Goal: Communication & Community: Answer question/provide support

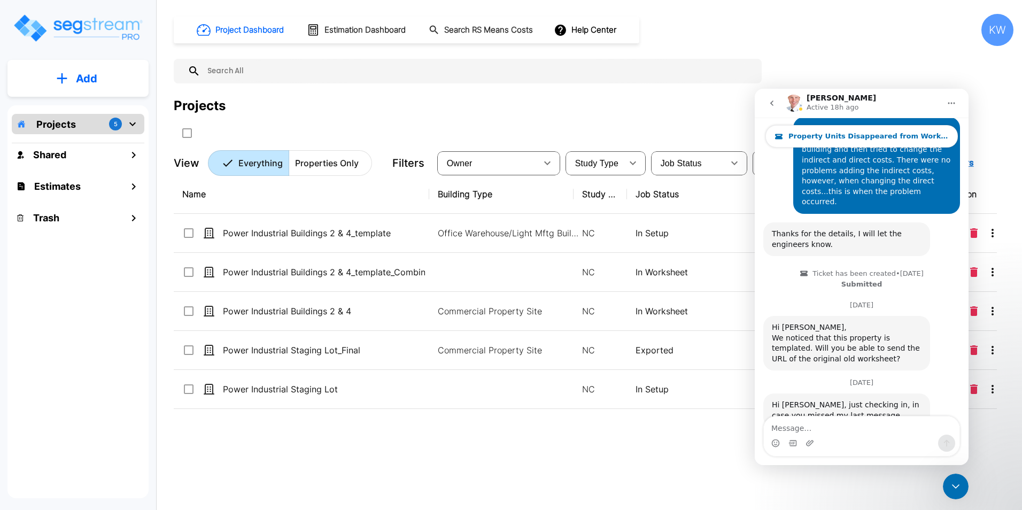
scroll to position [614, 0]
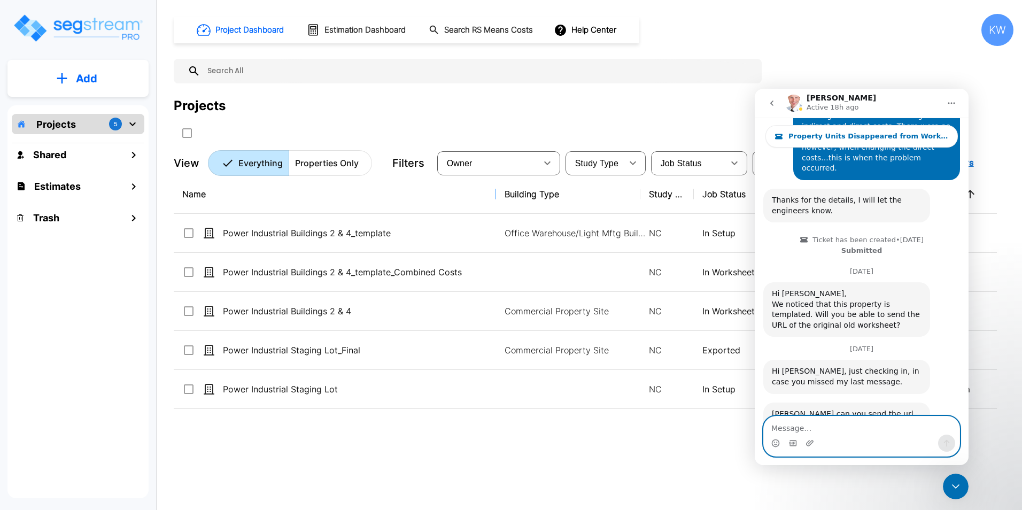
drag, startPoint x: 428, startPoint y: 193, endPoint x: 495, endPoint y: 199, distance: 67.1
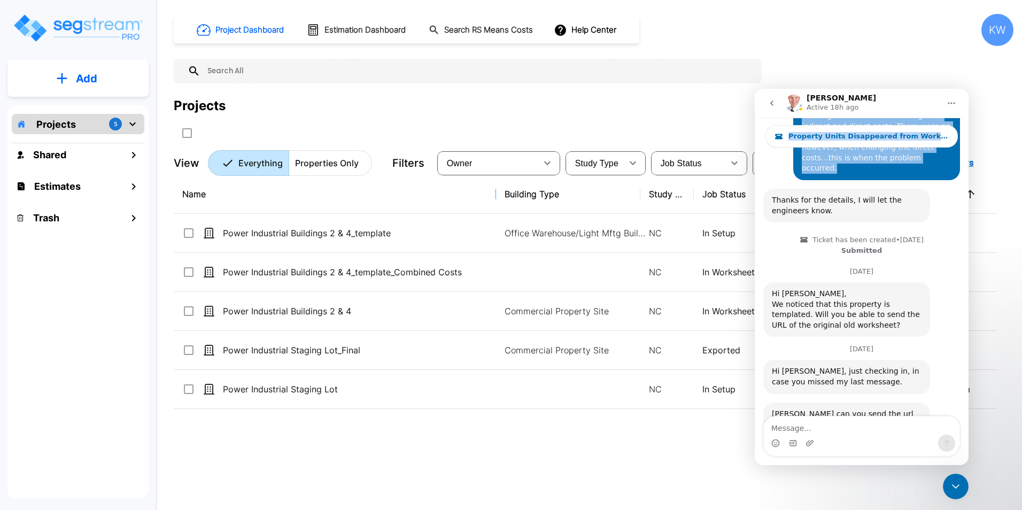
scroll to position [604, 0]
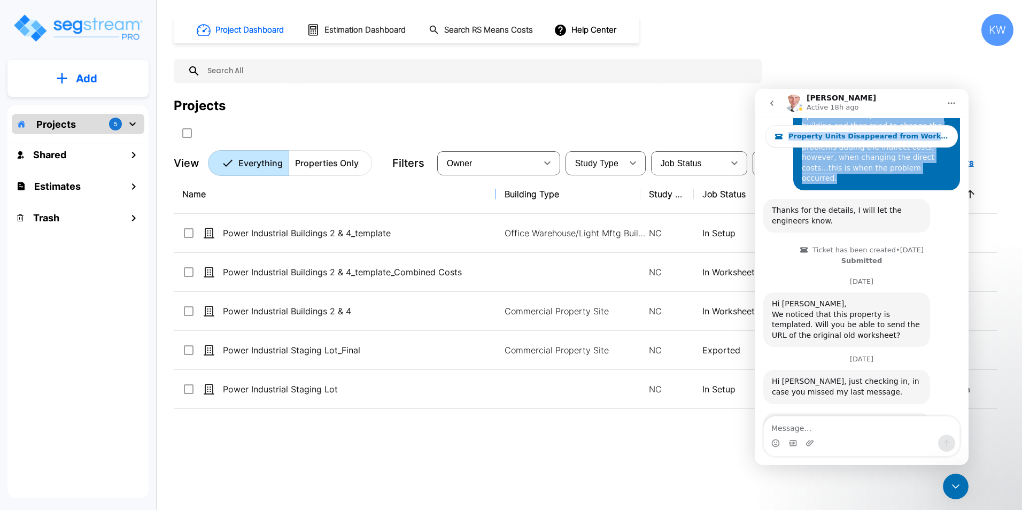
drag, startPoint x: 919, startPoint y: 102, endPoint x: 934, endPoint y: 151, distance: 51.3
click at [934, 151] on div "Richard Active 18h ago Property Units Disappeared from Worksheet After Editing …" at bounding box center [862, 277] width 214 height 376
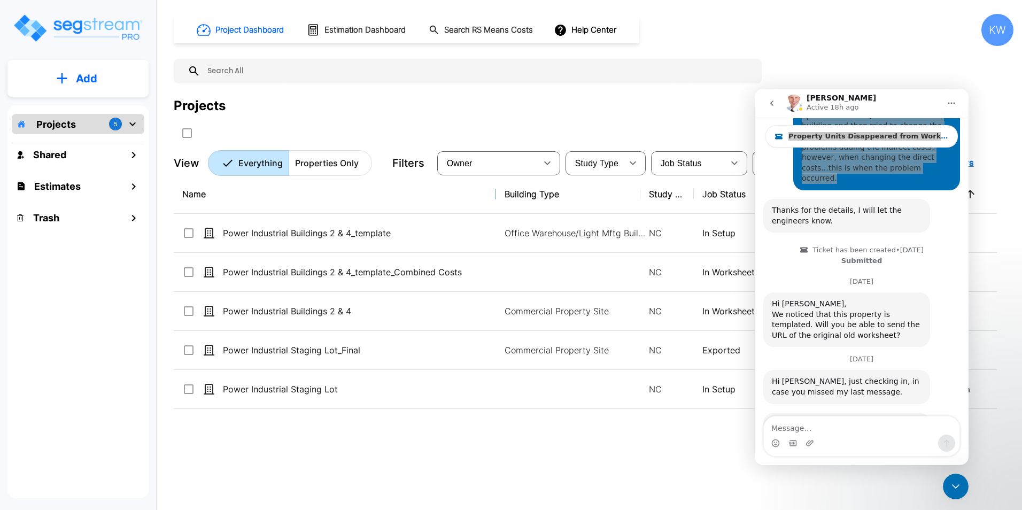
drag, startPoint x: 179, startPoint y: 63, endPoint x: 891, endPoint y: 47, distance: 713.0
click at [891, 47] on div "Project Dashboard Estimation Dashboard Search RS Means Costs Help Center KW Pro…" at bounding box center [594, 95] width 840 height 162
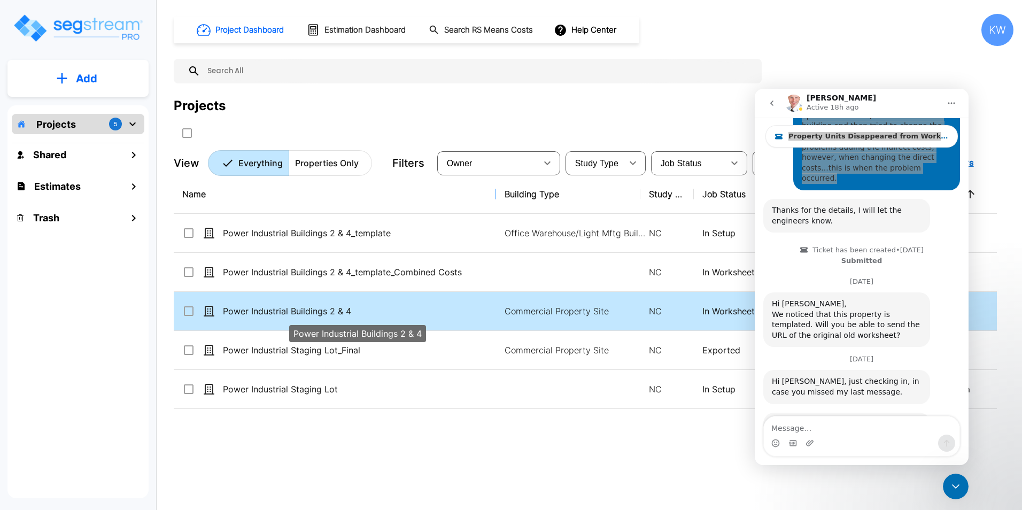
click at [278, 312] on p "Power Industrial Buildings 2 & 4" at bounding box center [357, 311] width 269 height 13
checkbox input "false"
click at [278, 312] on p "Power Industrial Buildings 2 & 4" at bounding box center [357, 311] width 269 height 13
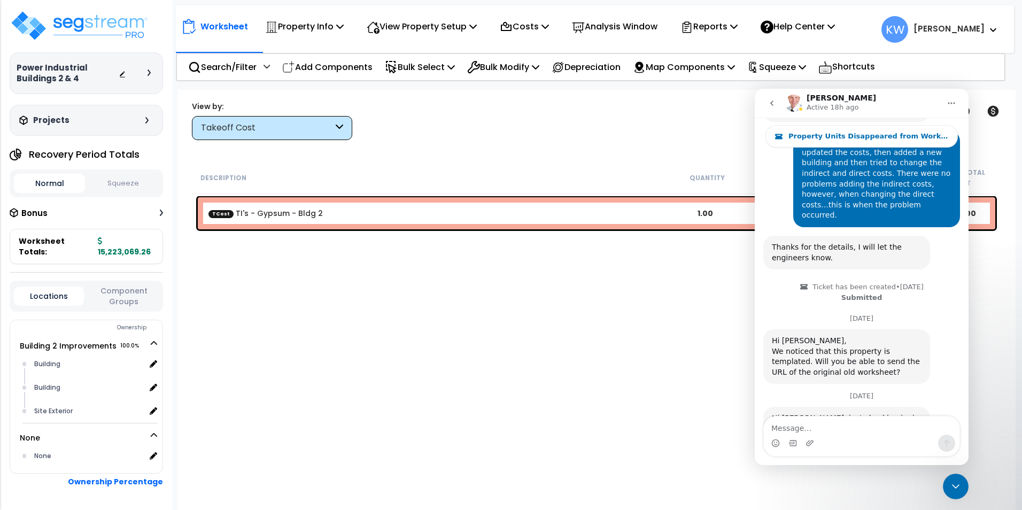
scroll to position [614, 0]
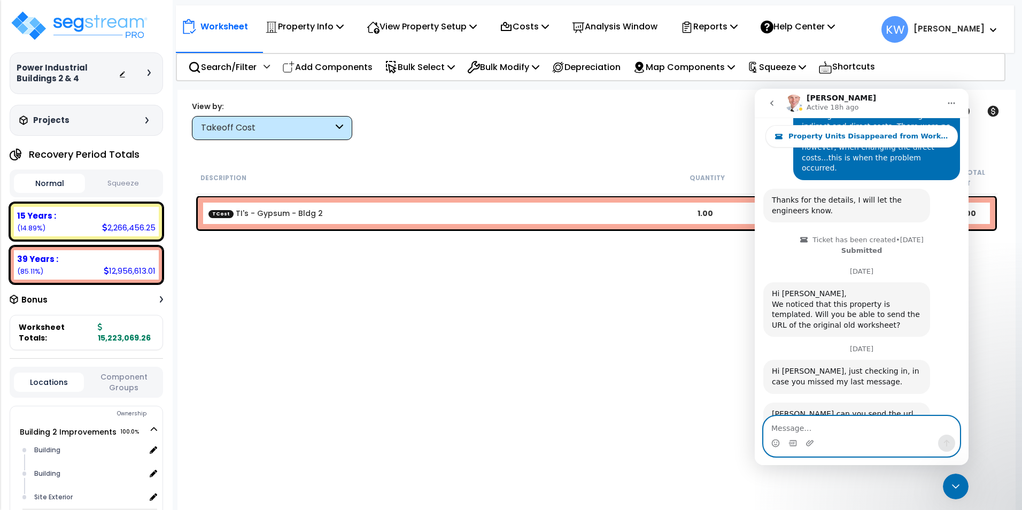
click at [810, 425] on textarea "Message…" at bounding box center [862, 426] width 196 height 18
paste textarea "[URL][DOMAIN_NAME]"
type textarea "[URL][DOMAIN_NAME]"
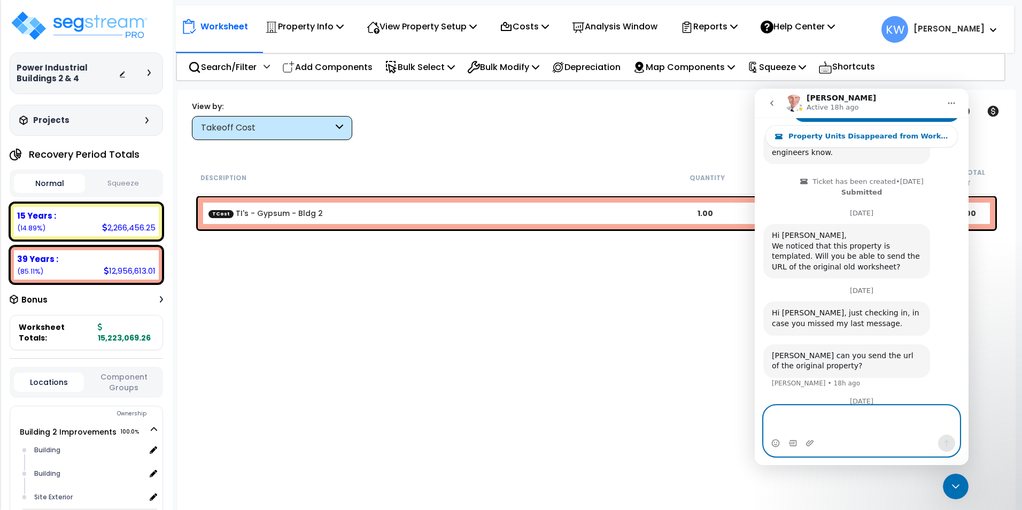
scroll to position [682, 0]
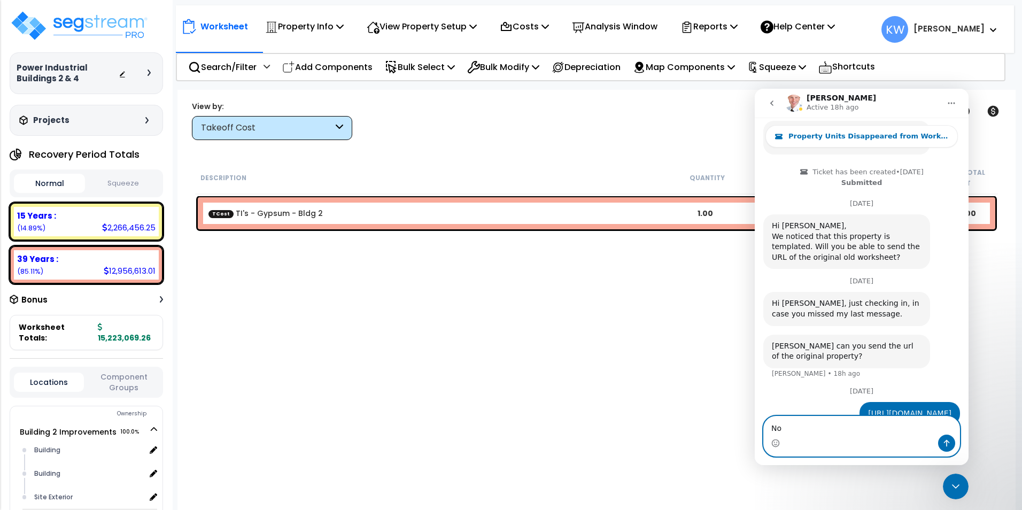
type textarea "N"
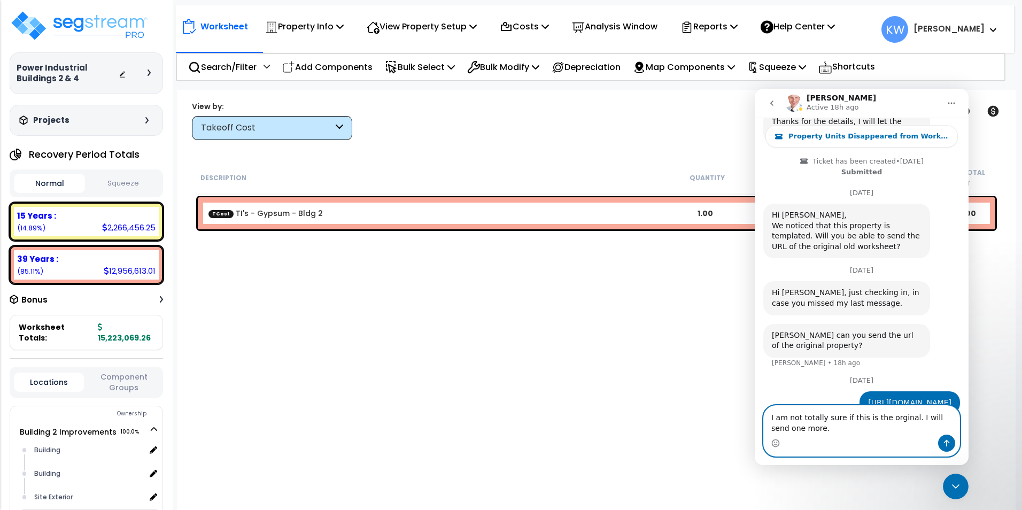
type textarea "I am not totally sure if this is the orginal. I will send one more."
click at [948, 438] on button "Send a message…" at bounding box center [946, 443] width 17 height 17
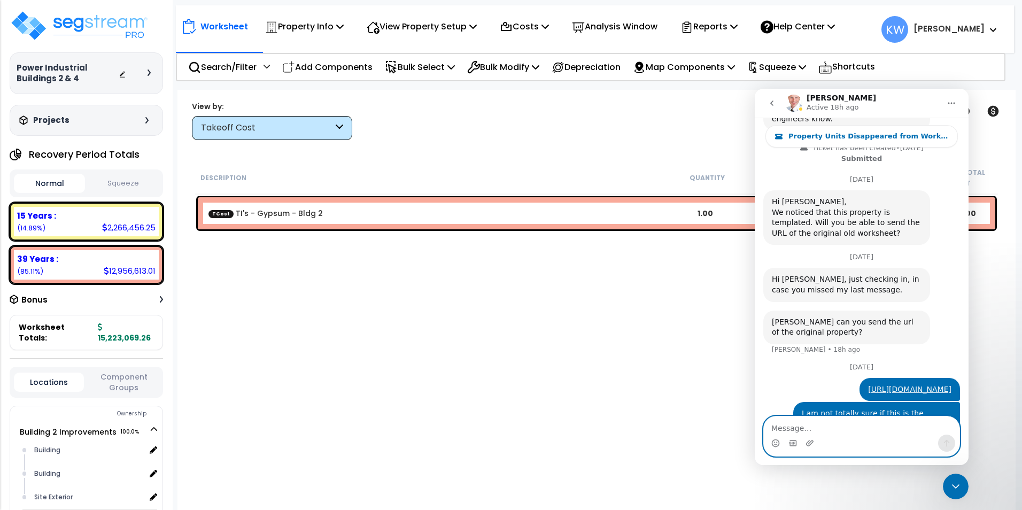
scroll to position [717, 0]
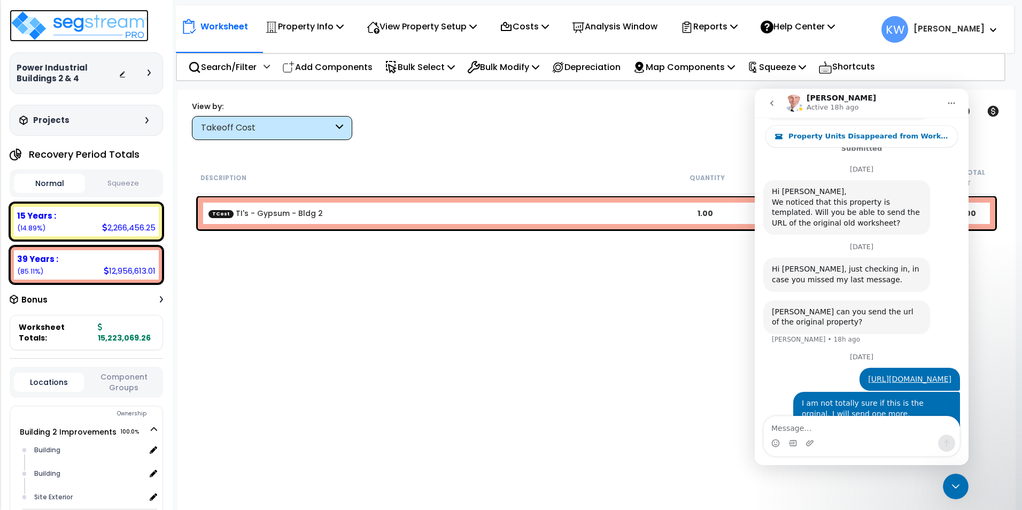
click at [110, 24] on img at bounding box center [79, 26] width 139 height 32
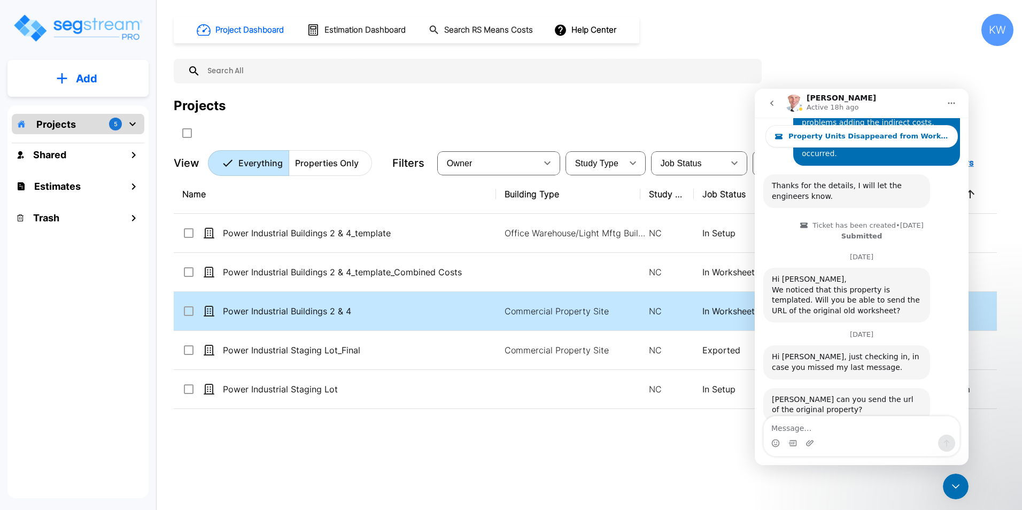
scroll to position [717, 0]
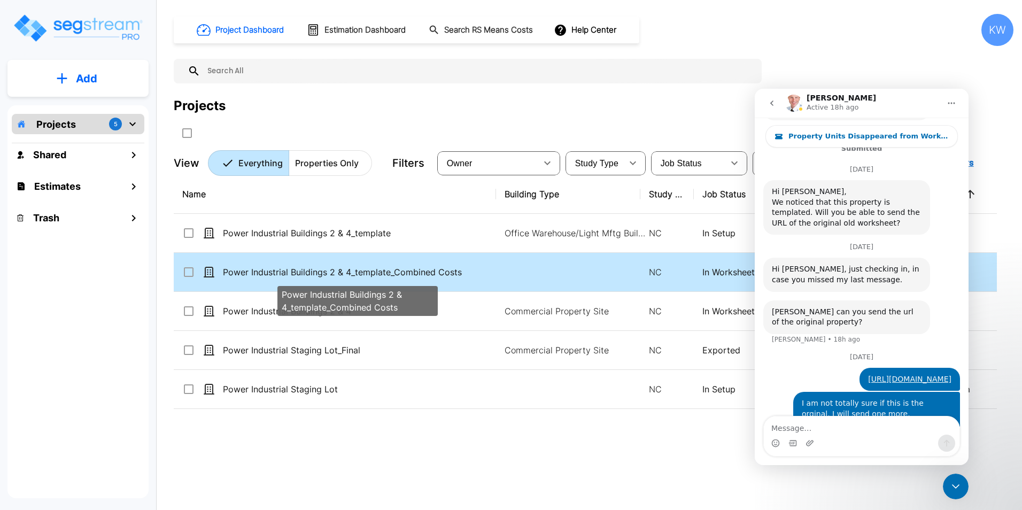
click at [282, 270] on p "Power Industrial Buildings 2 & 4_template_Combined Costs" at bounding box center [357, 272] width 269 height 13
checkbox input "false"
click at [282, 270] on p "Power Industrial Buildings 2 & 4_template_Combined Costs" at bounding box center [357, 272] width 269 height 13
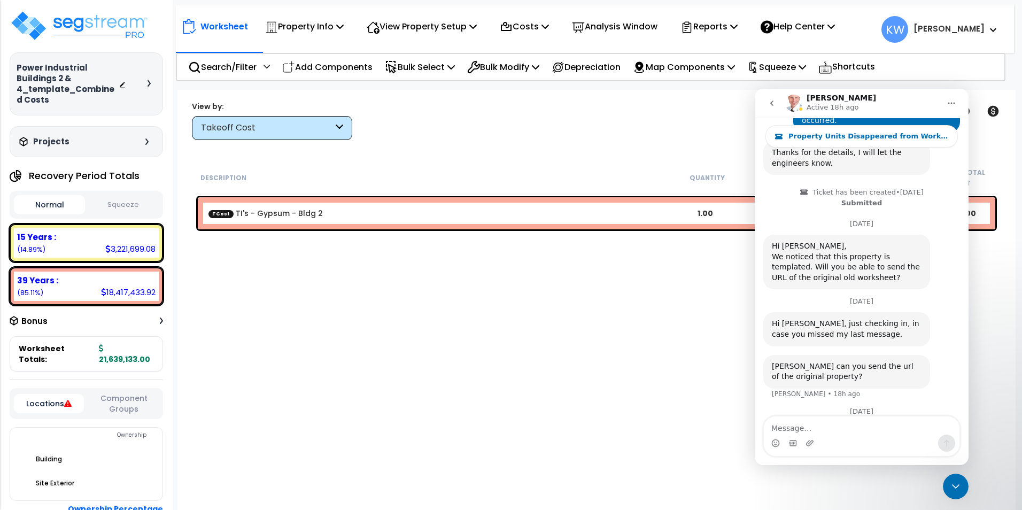
scroll to position [717, 0]
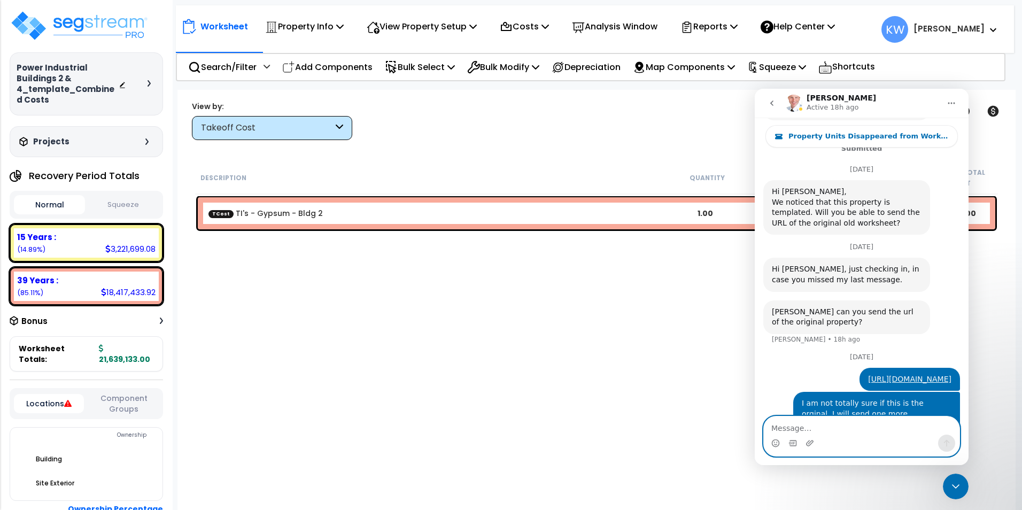
click at [889, 427] on textarea "Message…" at bounding box center [862, 426] width 196 height 18
paste textarea "[URL][DOMAIN_NAME]"
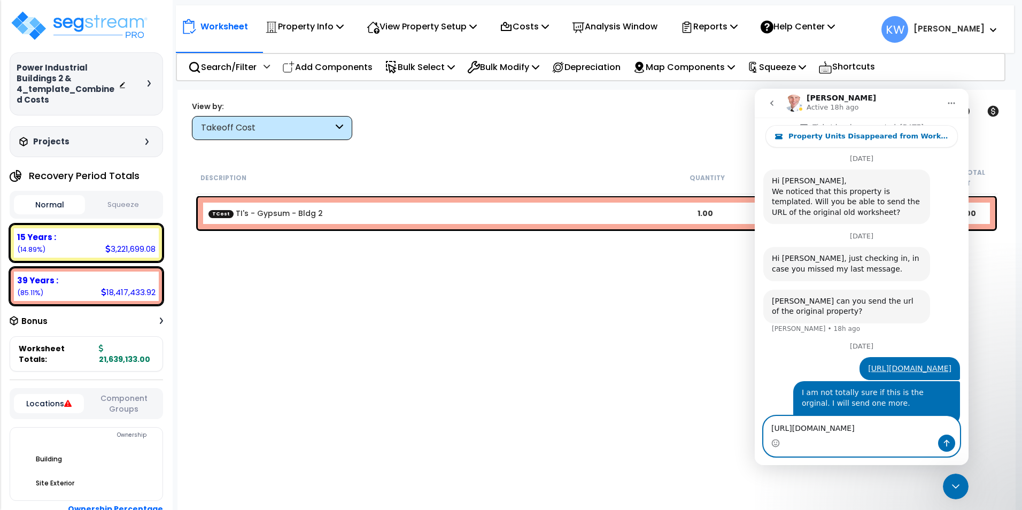
type textarea "[URL][DOMAIN_NAME]"
click at [952, 442] on button "Send a message…" at bounding box center [946, 443] width 17 height 17
